Goal: Find contact information: Find contact information

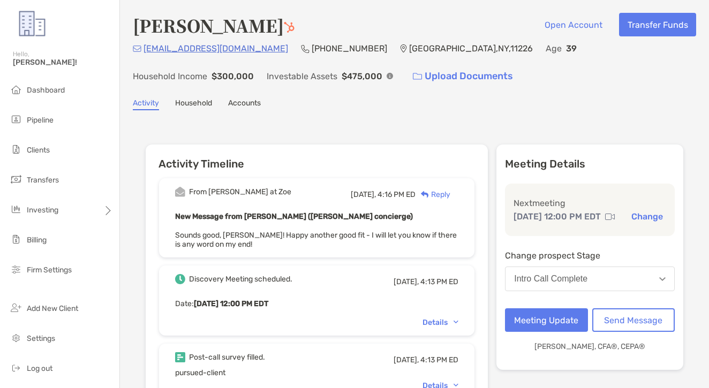
scroll to position [386, 0]
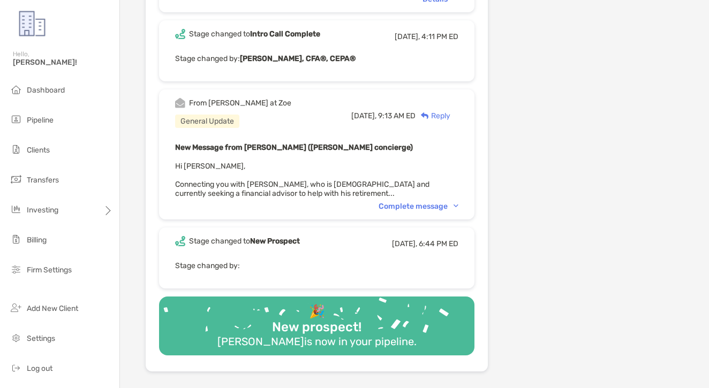
click at [416, 201] on div "From [PERSON_NAME] at [PERSON_NAME] General Update [DATE], 9:13 AM ED Reply New…" at bounding box center [316, 154] width 315 height 130
click at [418, 191] on div "New Message from [PERSON_NAME] ([PERSON_NAME] concierge) Hi [PERSON_NAME], Conn…" at bounding box center [316, 169] width 283 height 57
click at [418, 200] on div "From Brendan at Zoe General Update Today, 9:13 AM ED Reply New Message from Bre…" at bounding box center [316, 154] width 315 height 130
click at [419, 204] on div "Complete message" at bounding box center [418, 206] width 80 height 9
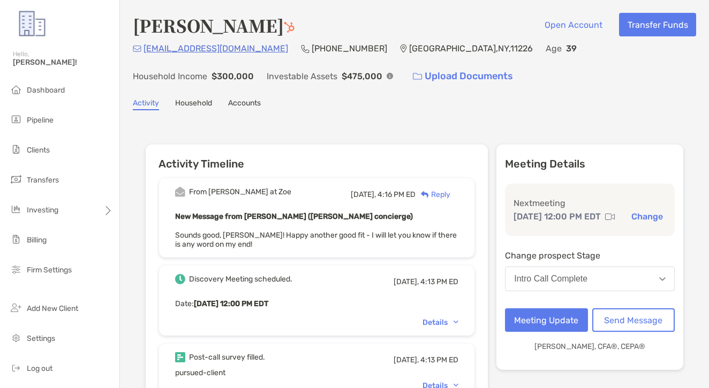
scroll to position [0, 0]
drag, startPoint x: 423, startPoint y: 43, endPoint x: 397, endPoint y: 47, distance: 26.4
click at [397, 47] on div "davidsivin@gmail.com (646) 799-8968 Brooklyn , NY , 11226 Age 39 Household Inco…" at bounding box center [414, 65] width 563 height 46
copy p ", 11226"
